Goal: Navigation & Orientation: Find specific page/section

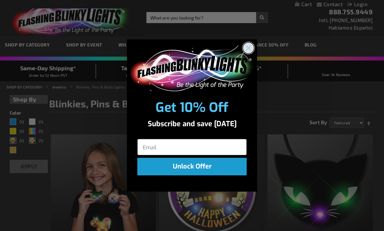
click at [249, 46] on circle "Close dialog" at bounding box center [248, 47] width 11 height 11
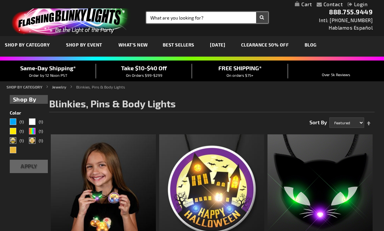
click at [205, 15] on input "Search" at bounding box center [208, 17] width 122 height 11
type input "Pins with mountains"
click at [262, 18] on button "Search" at bounding box center [262, 17] width 12 height 11
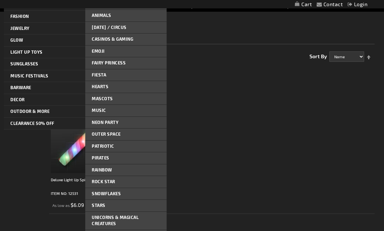
scroll to position [69, 0]
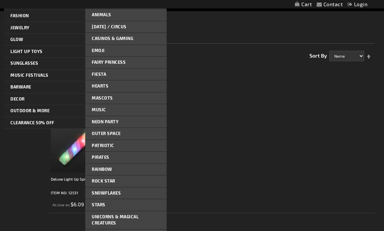
click at [114, 231] on link "Western" at bounding box center [125, 236] width 81 height 12
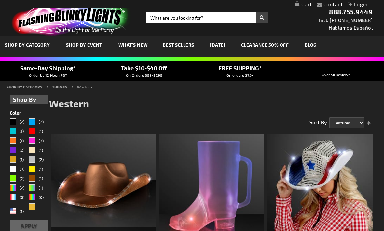
click at [179, 41] on link "Best Sellers" at bounding box center [178, 45] width 41 height 22
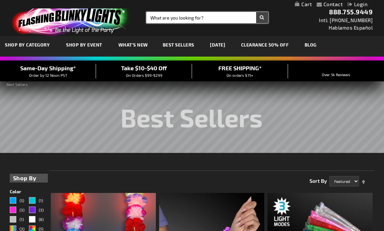
click at [216, 15] on input "Search" at bounding box center [208, 17] width 122 height 11
type input "Pins"
click at [262, 18] on button "Search" at bounding box center [262, 17] width 12 height 11
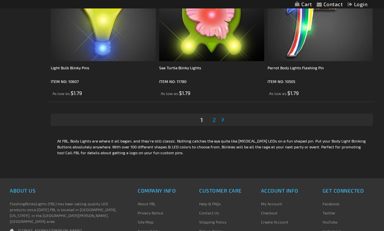
scroll to position [3036, 0]
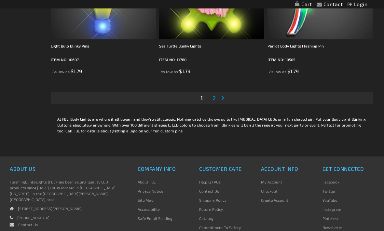
click at [217, 98] on link "Page 2" at bounding box center [214, 98] width 6 height 10
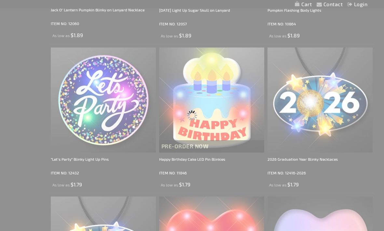
scroll to position [0, 0]
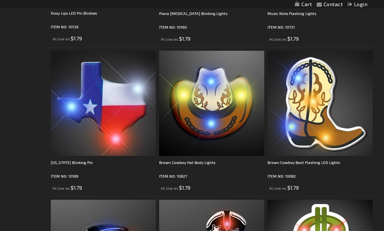
scroll to position [384, 0]
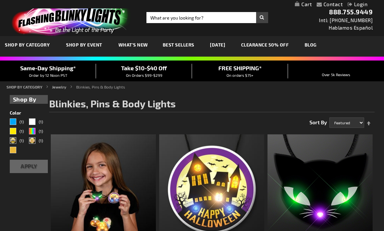
click at [279, 45] on link "CLEARANCE 50% OFF" at bounding box center [265, 45] width 58 height 22
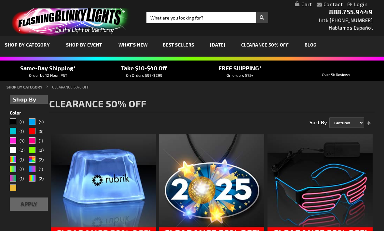
click at [132, 45] on span "What's New" at bounding box center [134, 45] width 30 height 6
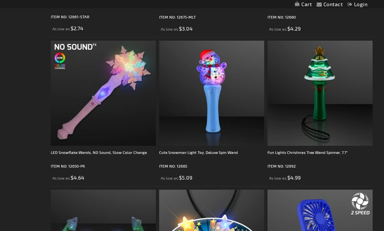
scroll to position [386, 0]
